Goal: Navigation & Orientation: Find specific page/section

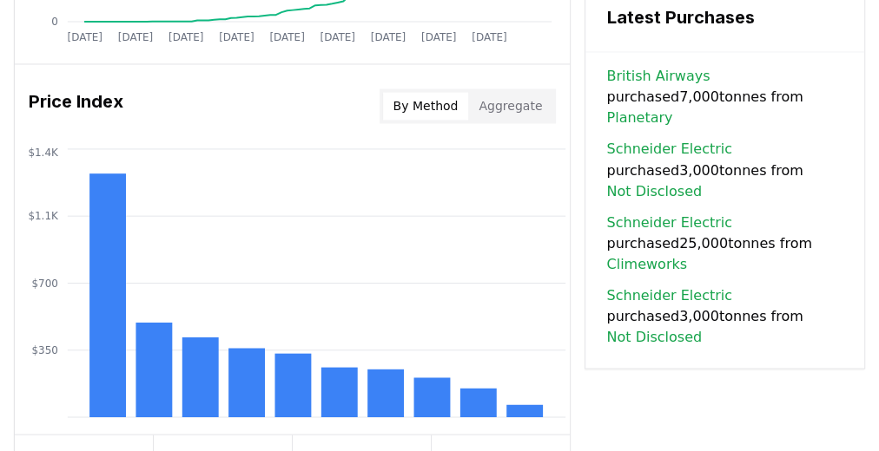
scroll to position [1558, 0]
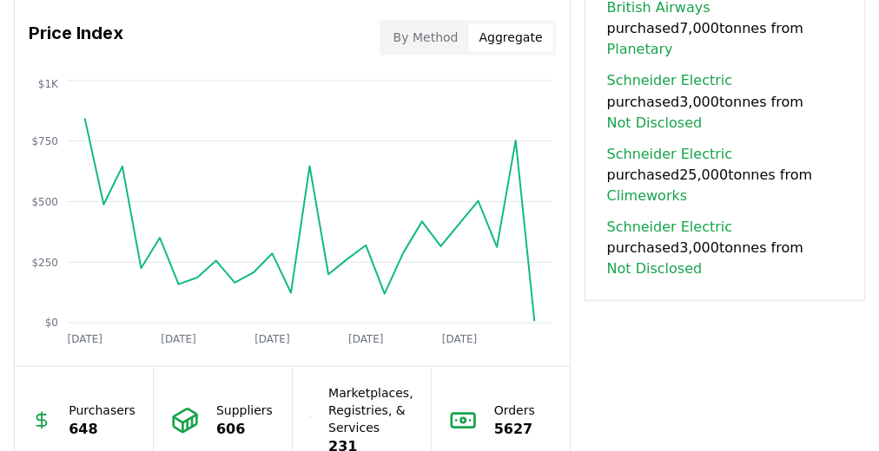
click at [517, 23] on button "Aggregate" at bounding box center [510, 37] width 84 height 28
click at [423, 23] on button "By Method" at bounding box center [426, 37] width 86 height 28
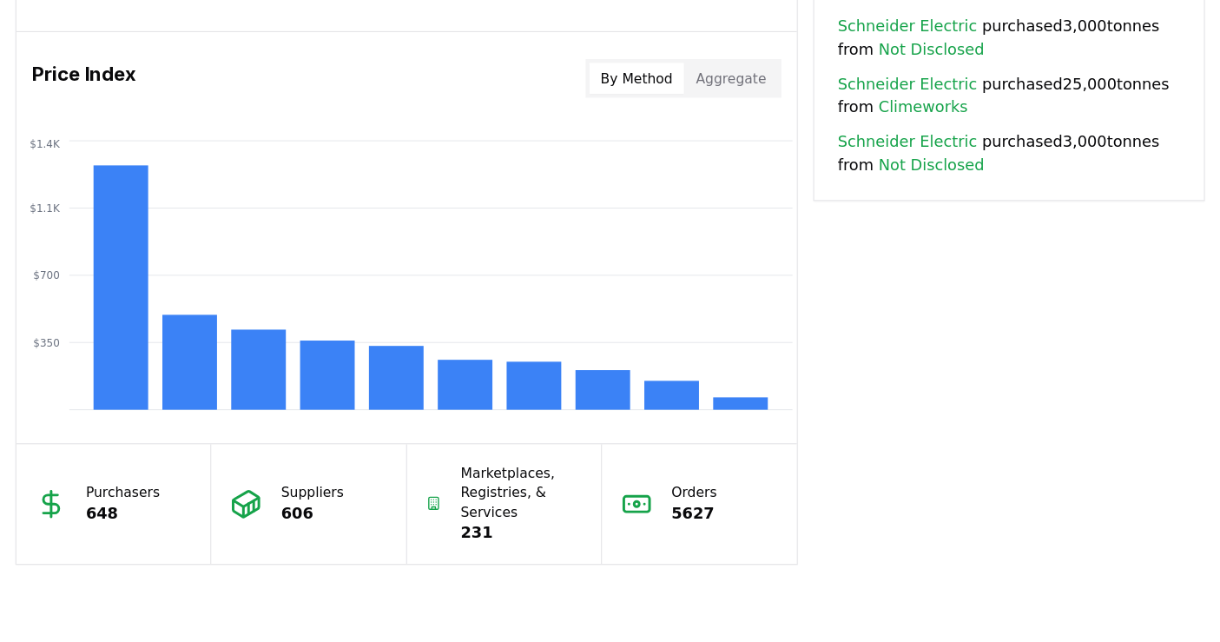
scroll to position [1419, 0]
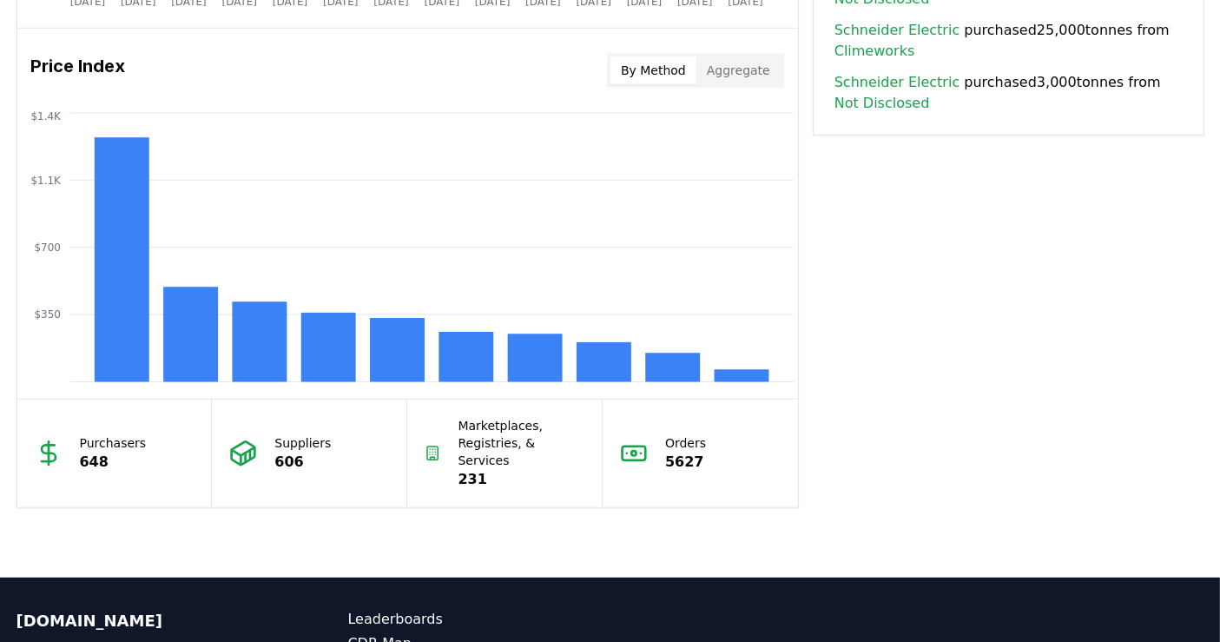
click at [548, 70] on button "Aggregate" at bounding box center [738, 70] width 84 height 28
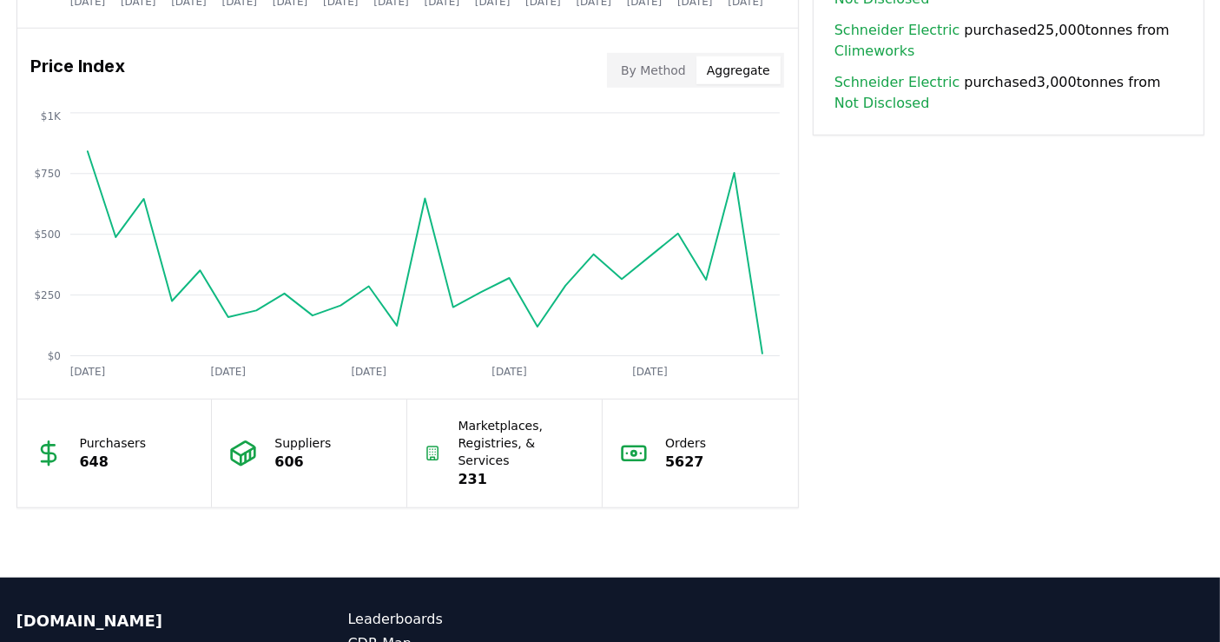
click at [548, 72] on button "By Method" at bounding box center [653, 70] width 86 height 28
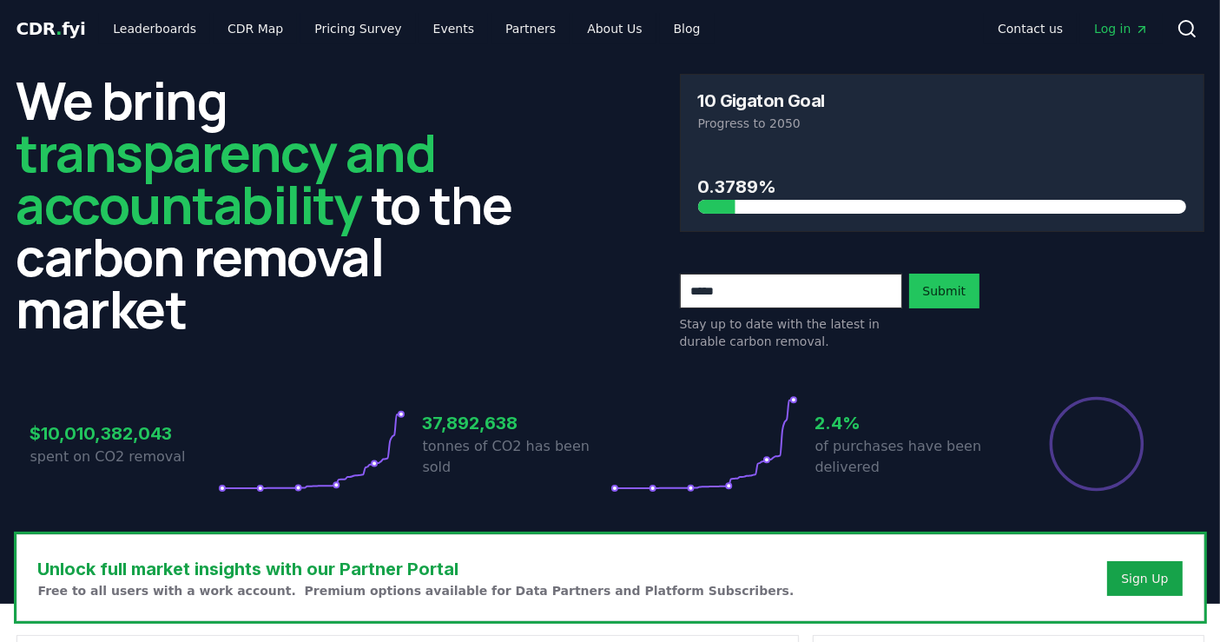
scroll to position [0, 0]
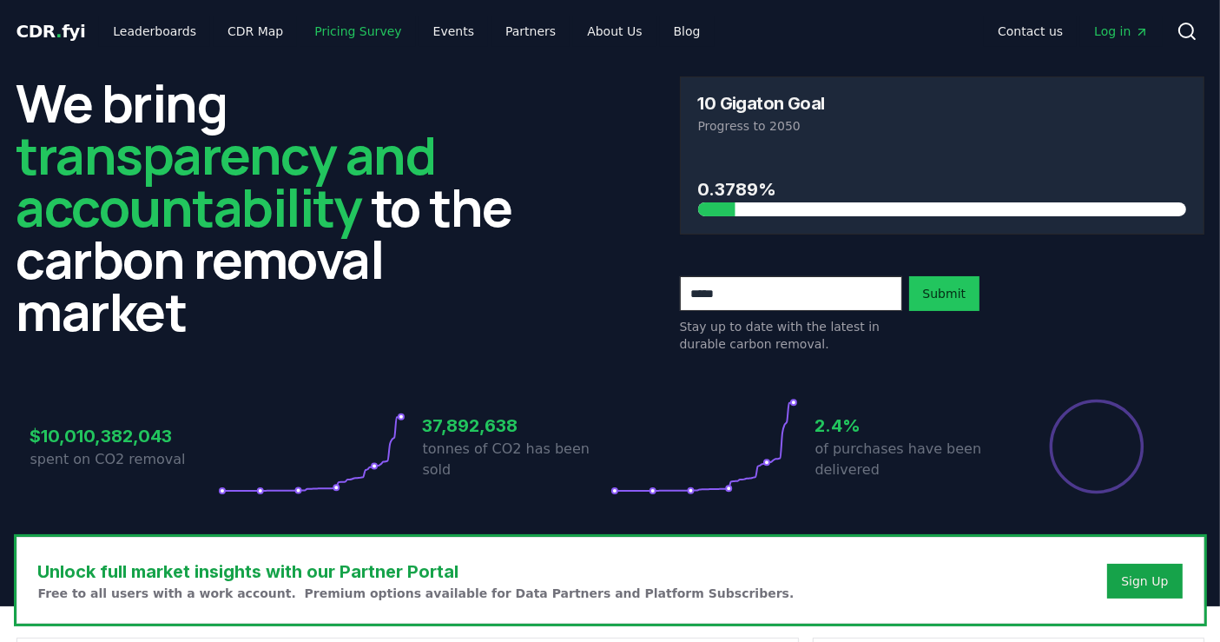
click at [318, 29] on link "Pricing Survey" at bounding box center [357, 31] width 115 height 31
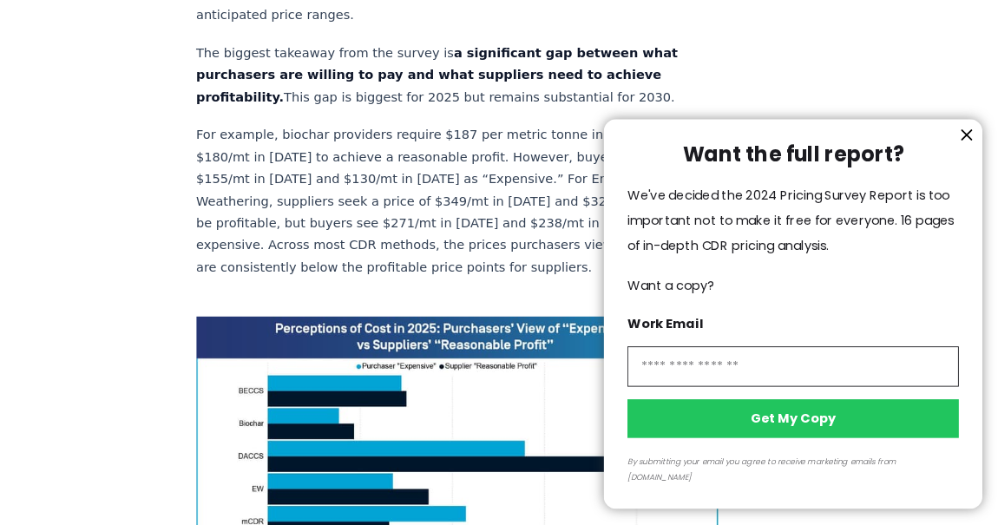
scroll to position [1157, 0]
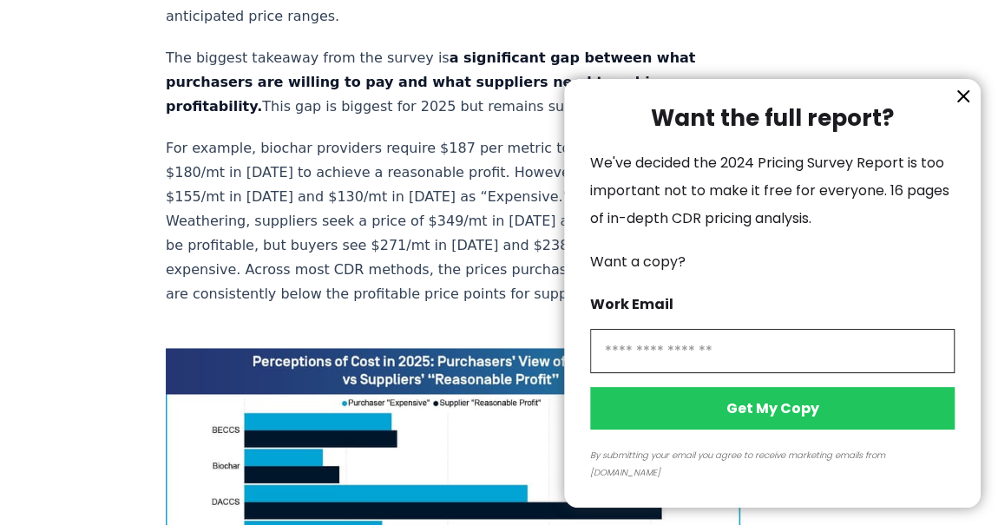
click at [548, 107] on icon "information" at bounding box center [963, 96] width 21 height 21
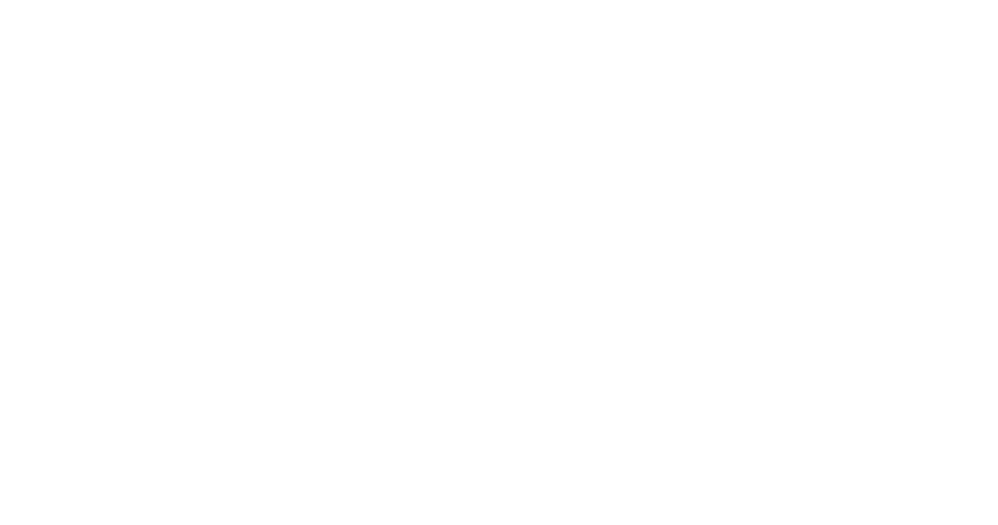
scroll to position [3999, 0]
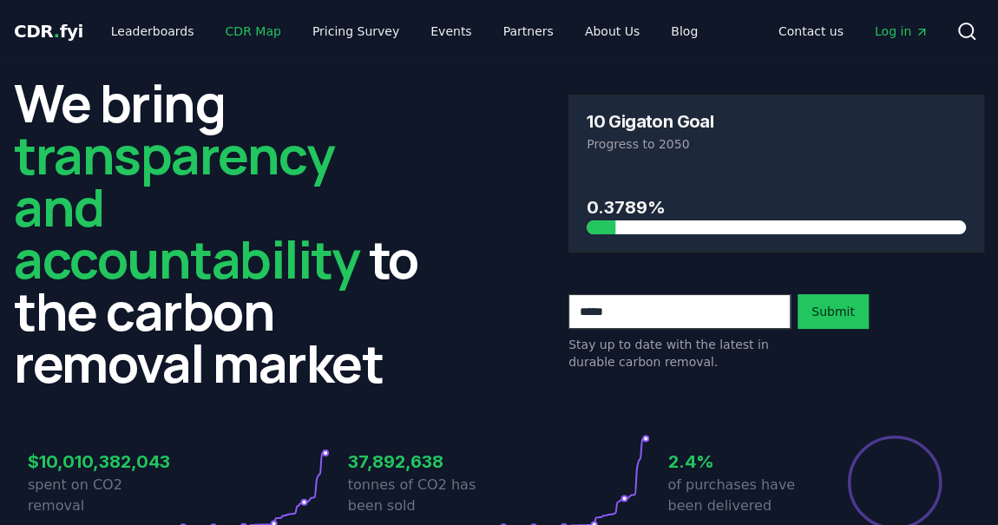
click at [232, 36] on link "CDR Map" at bounding box center [253, 31] width 83 height 31
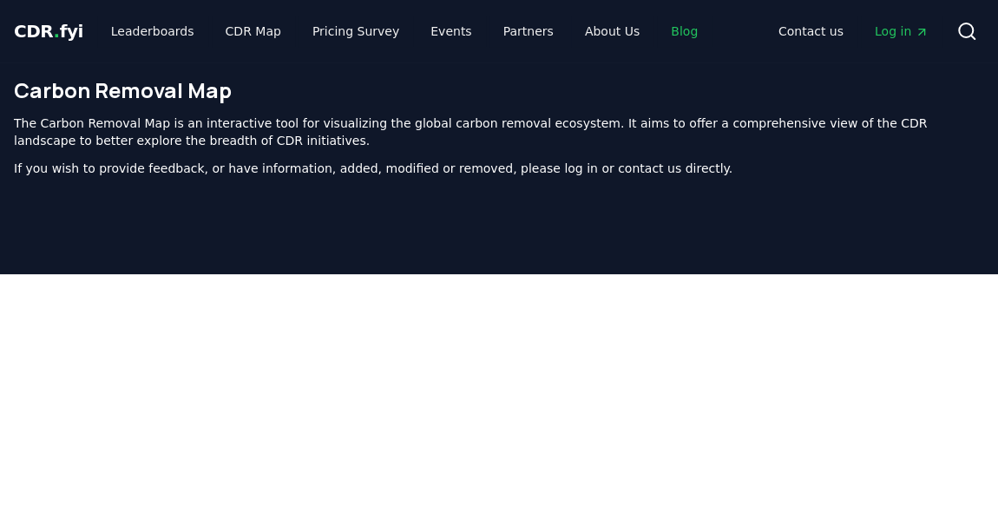
click at [548, 30] on link "Blog" at bounding box center [684, 31] width 55 height 31
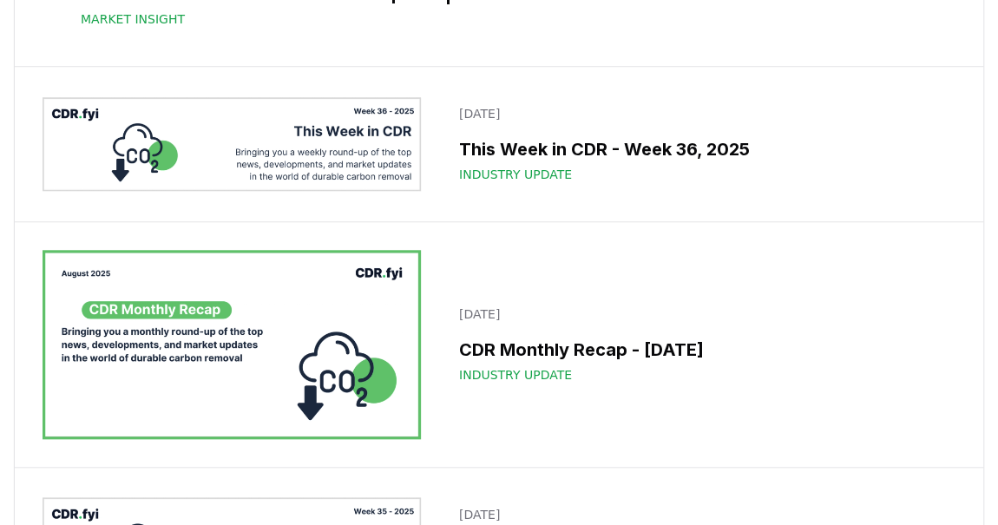
scroll to position [946, 0]
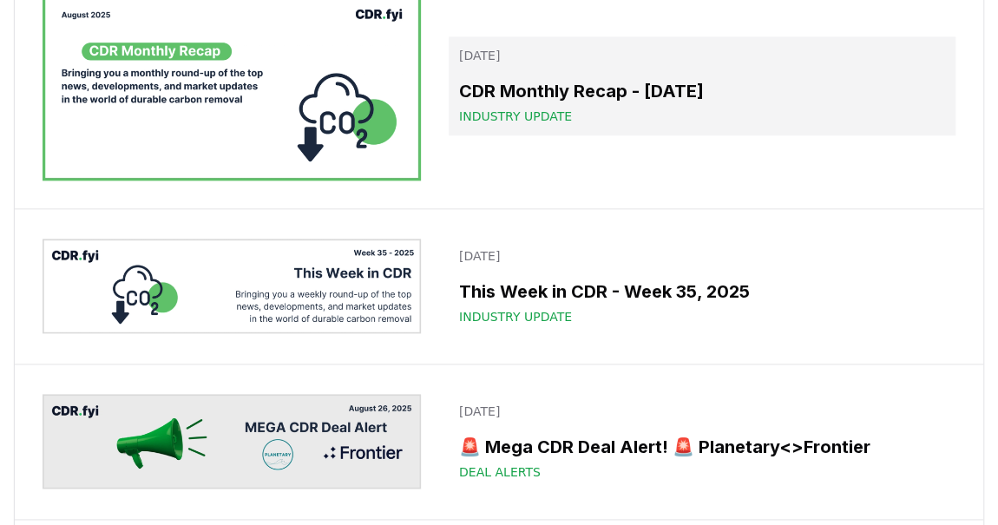
click at [516, 125] on span "Industry Update" at bounding box center [515, 116] width 113 height 17
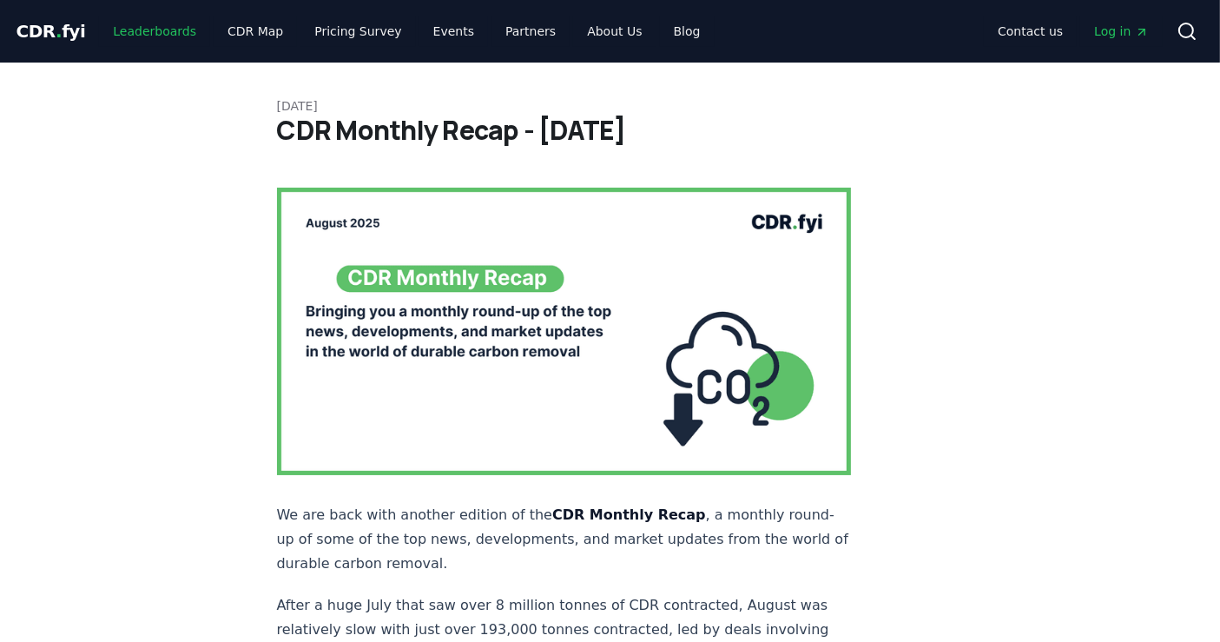
click at [110, 34] on link "Leaderboards" at bounding box center [154, 31] width 111 height 31
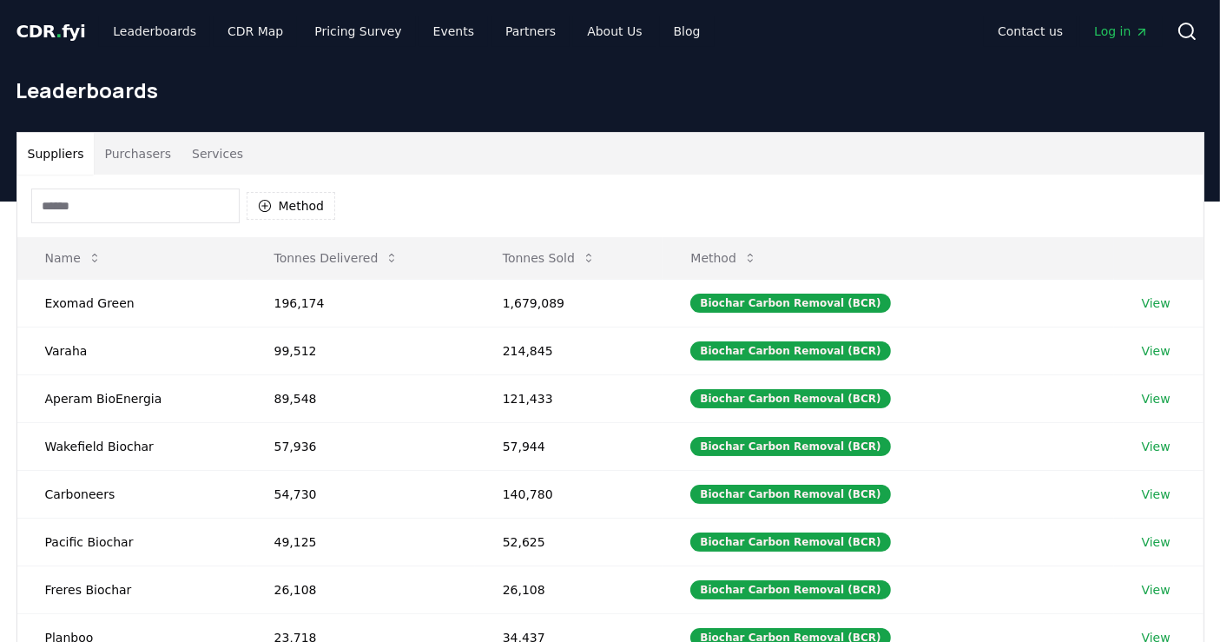
click at [125, 148] on button "Purchasers" at bounding box center [138, 154] width 88 height 42
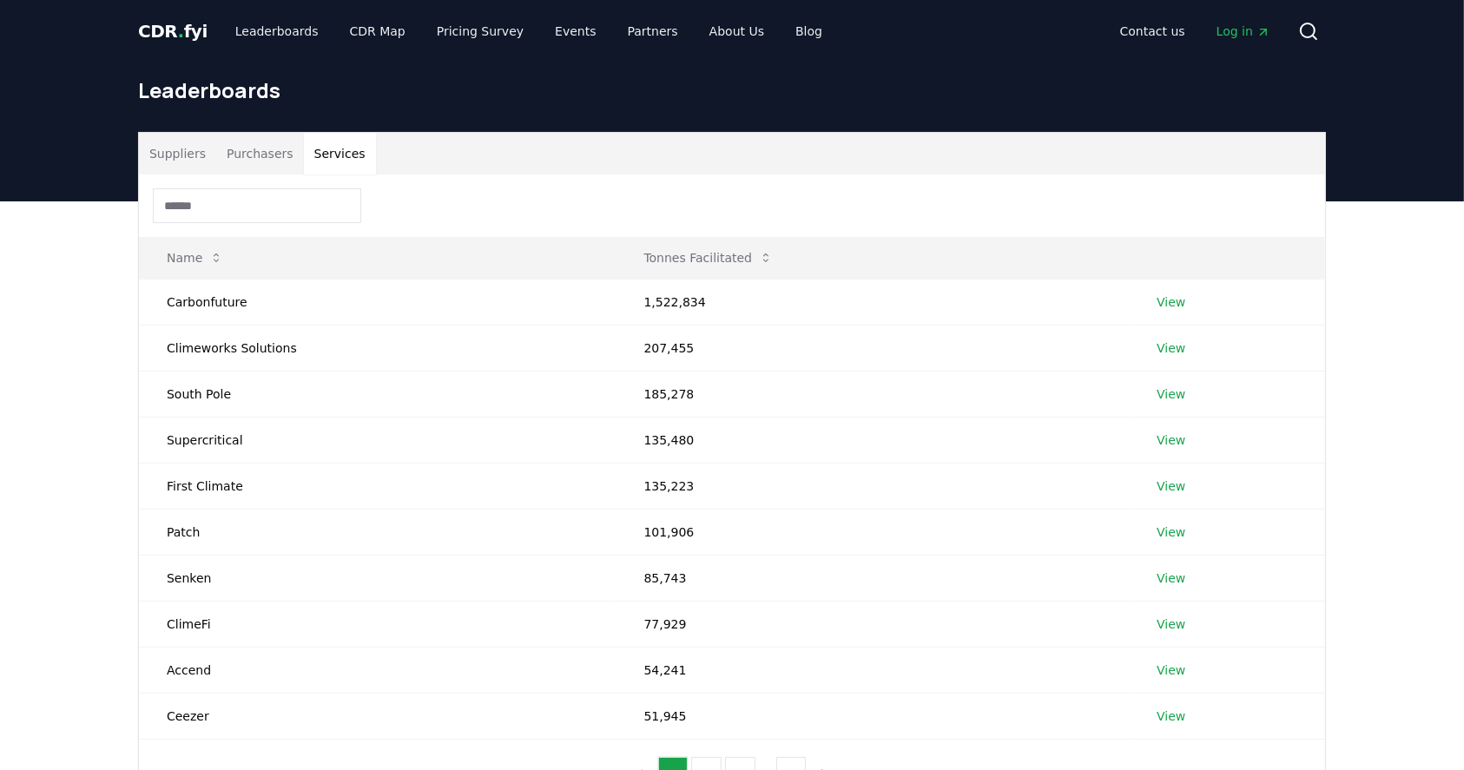
click at [336, 152] on button "Services" at bounding box center [340, 154] width 72 height 42
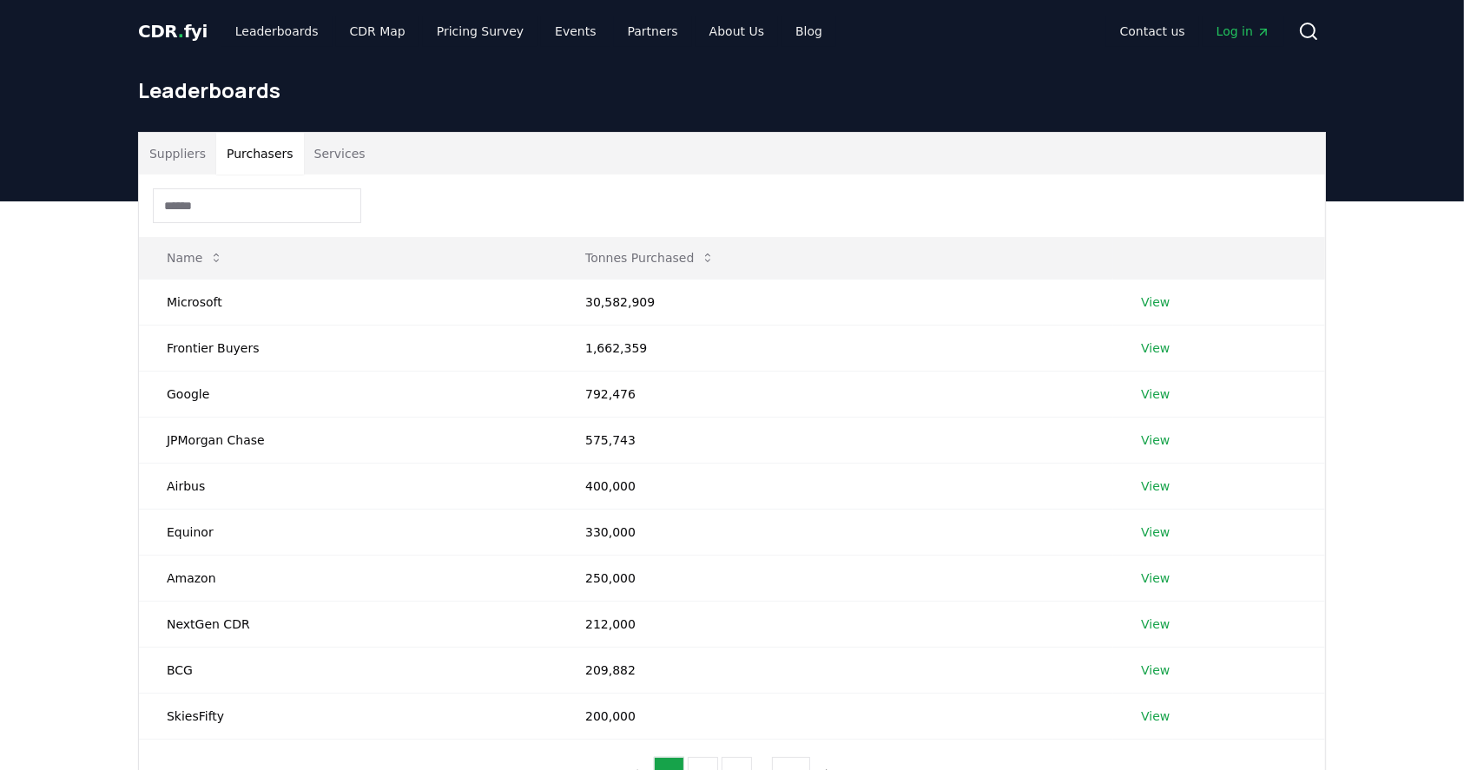
click at [241, 150] on button "Purchasers" at bounding box center [260, 154] width 88 height 42
click at [272, 36] on link "Leaderboards" at bounding box center [276, 31] width 111 height 31
click at [466, 34] on link "Pricing Survey" at bounding box center [480, 31] width 115 height 31
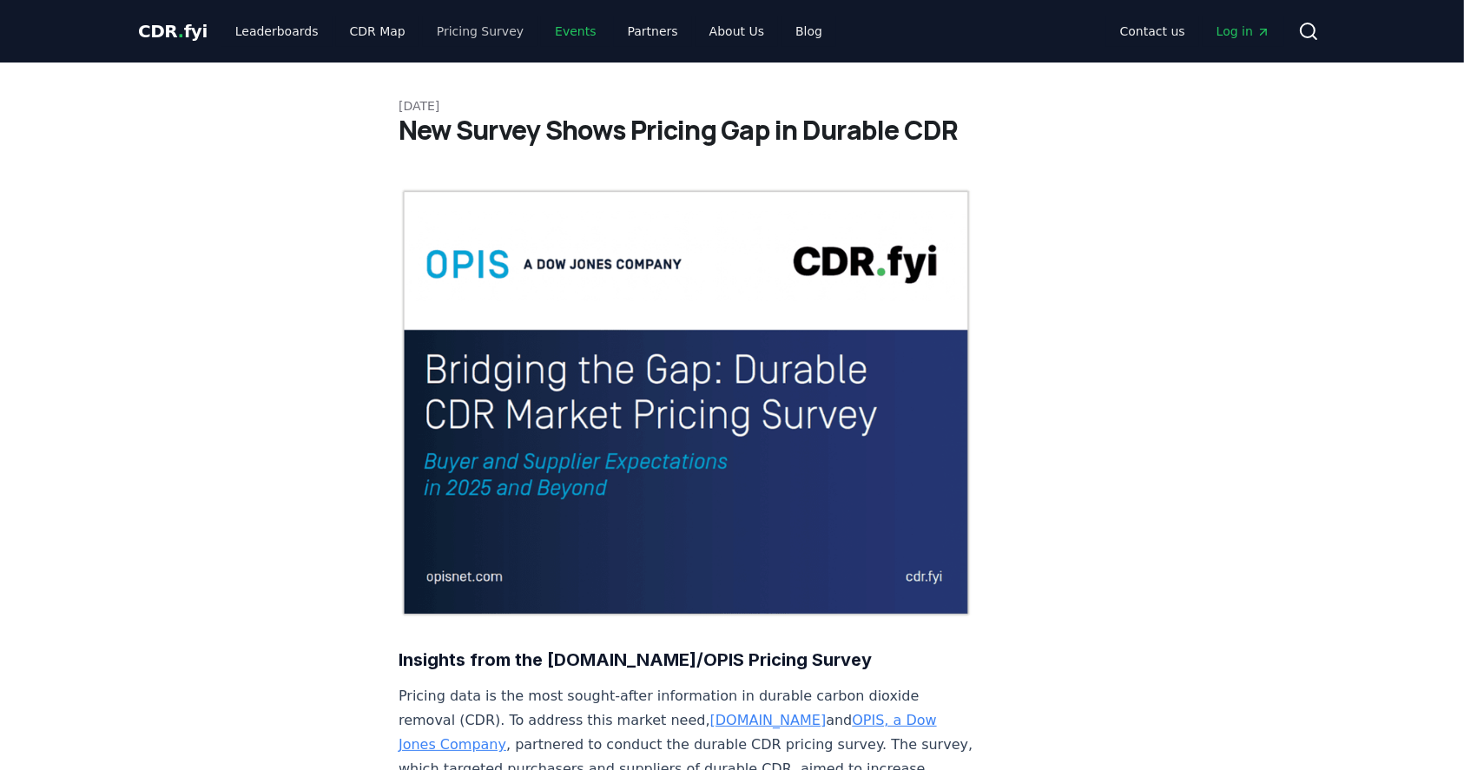
drag, startPoint x: 553, startPoint y: 34, endPoint x: 477, endPoint y: 36, distance: 76.4
click at [548, 34] on link "Events" at bounding box center [575, 31] width 69 height 31
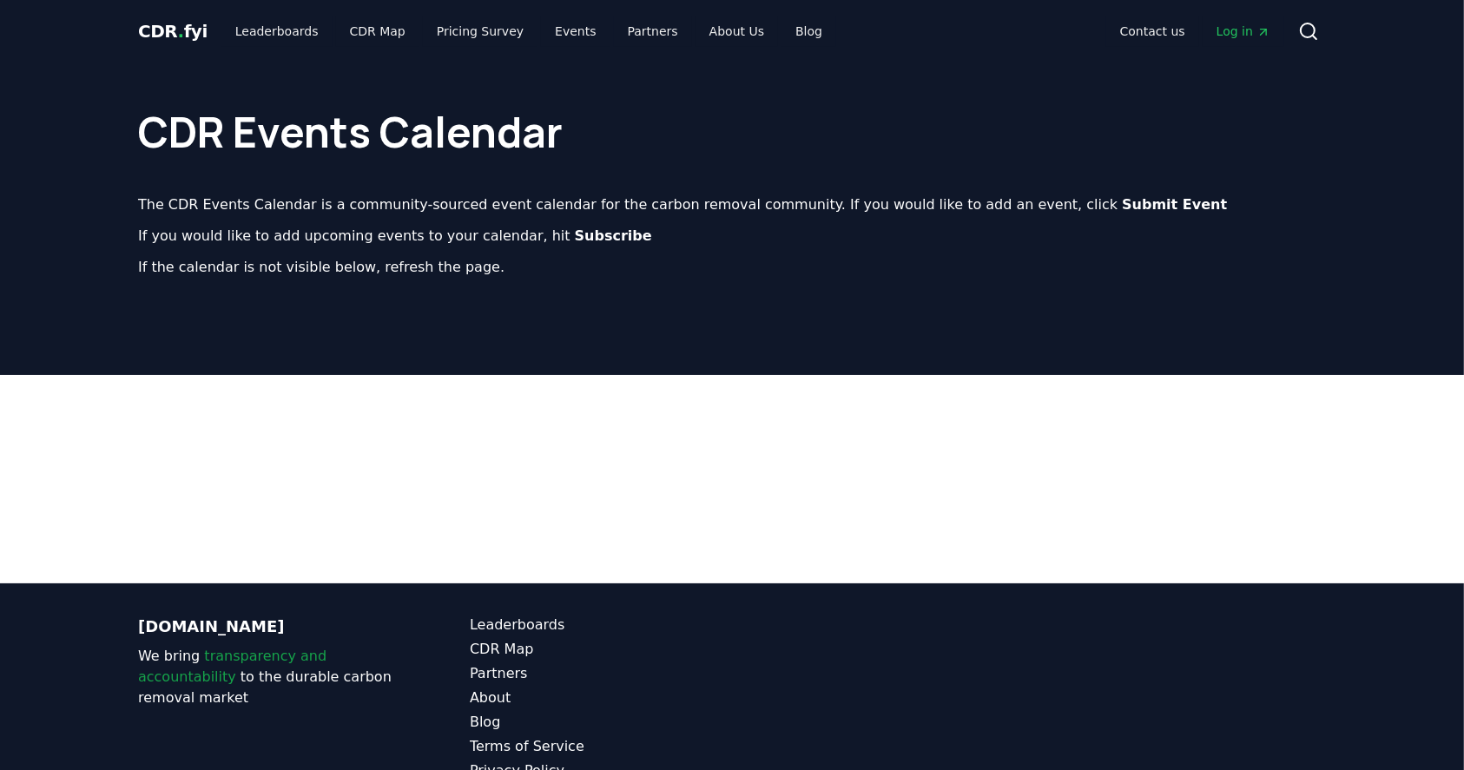
click at [171, 33] on span "CDR . fyi" at bounding box center [172, 31] width 69 height 21
